Goal: Task Accomplishment & Management: Manage account settings

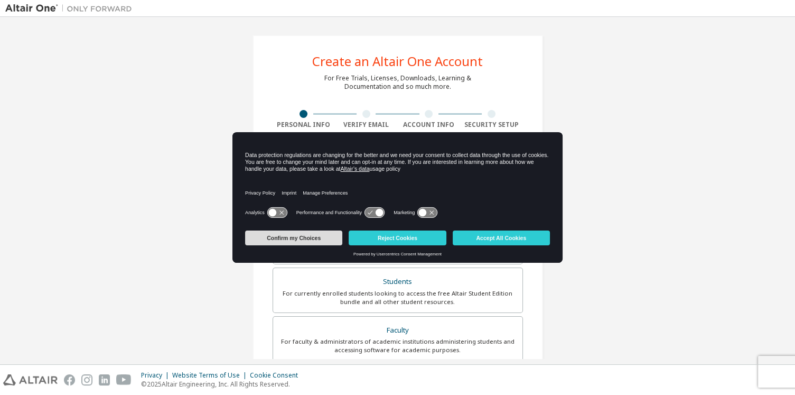
click at [314, 236] on button "Confirm my Choices" at bounding box center [293, 237] width 97 height 15
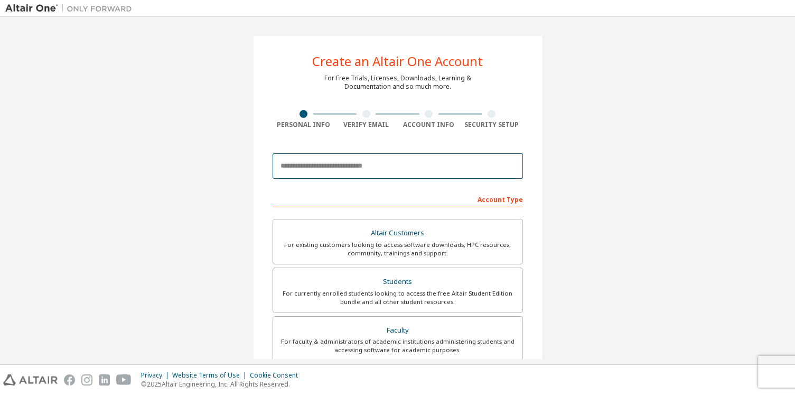
click at [360, 167] on input "email" at bounding box center [398, 165] width 250 height 25
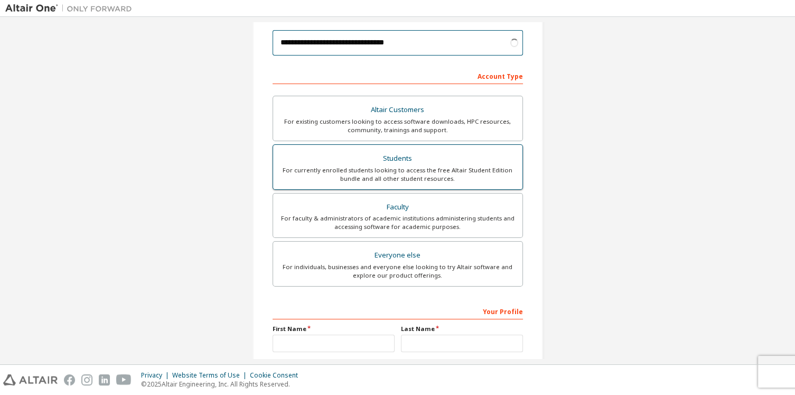
type input "**********"
click at [322, 164] on div "Students" at bounding box center [397, 158] width 237 height 15
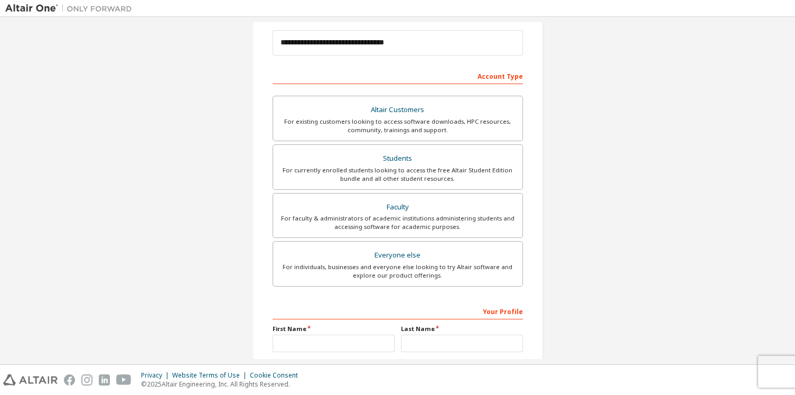
scroll to position [220, 0]
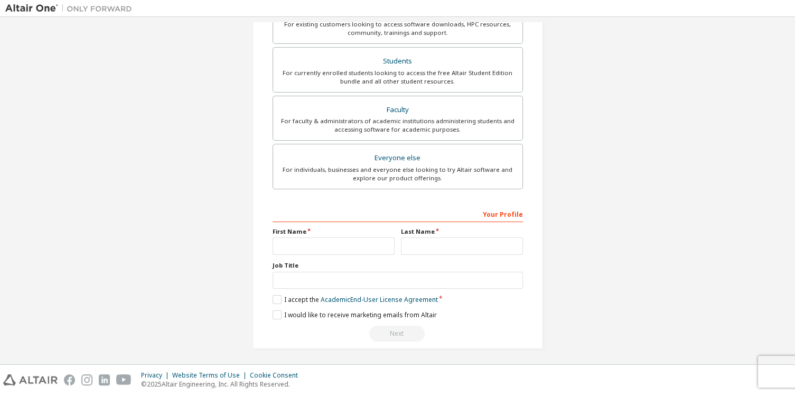
click at [398, 249] on div "Last Name" at bounding box center [462, 240] width 128 height 27
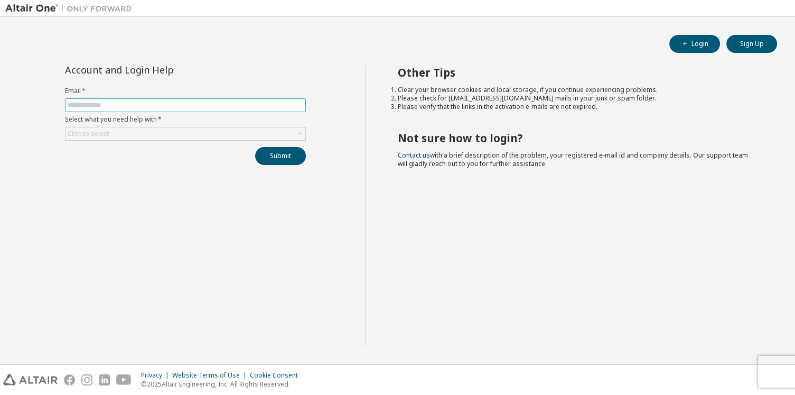
click at [231, 109] on input "text" at bounding box center [186, 105] width 236 height 8
type input "**********"
click at [230, 130] on div "Click to select" at bounding box center [186, 133] width 240 height 13
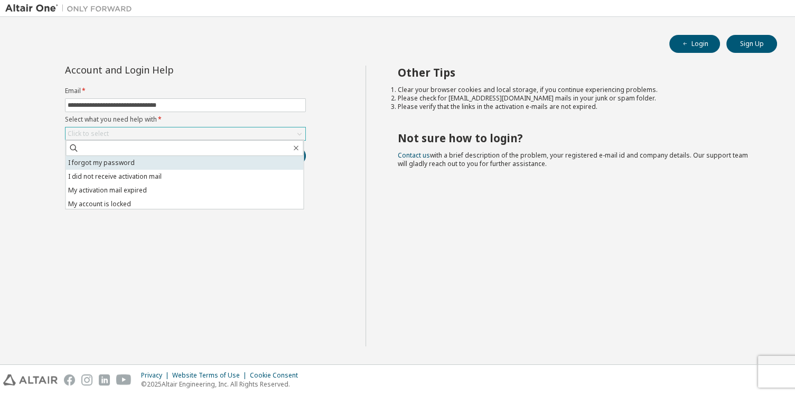
click at [214, 159] on li "I forgot my password" at bounding box center [185, 163] width 238 height 14
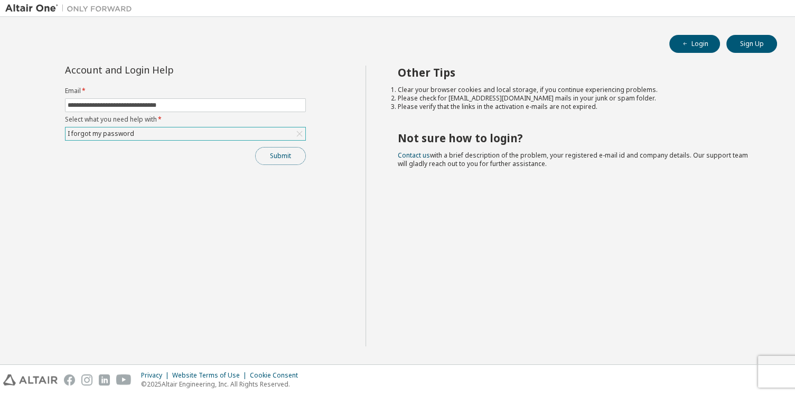
click at [265, 151] on button "Submit" at bounding box center [280, 156] width 51 height 18
click at [702, 44] on button "Login" at bounding box center [694, 44] width 51 height 18
